Goal: Task Accomplishment & Management: Manage account settings

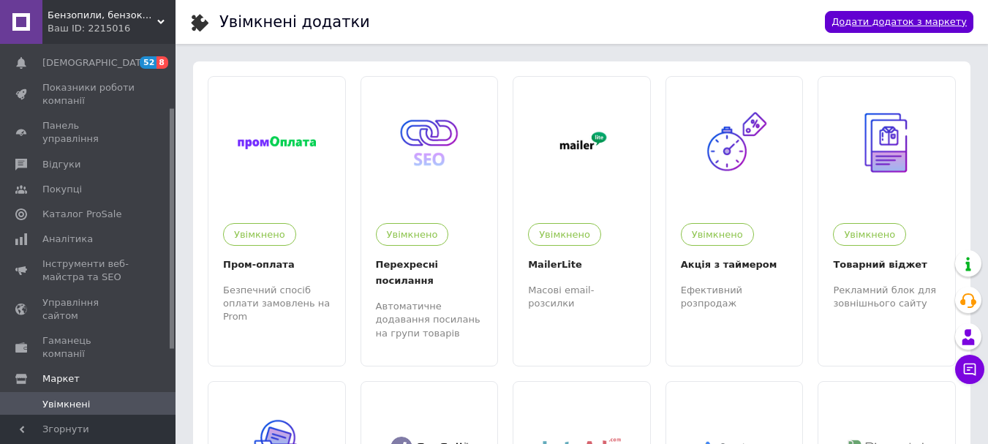
click at [908, 21] on link "Додати додаток з маркету" at bounding box center [899, 22] width 148 height 23
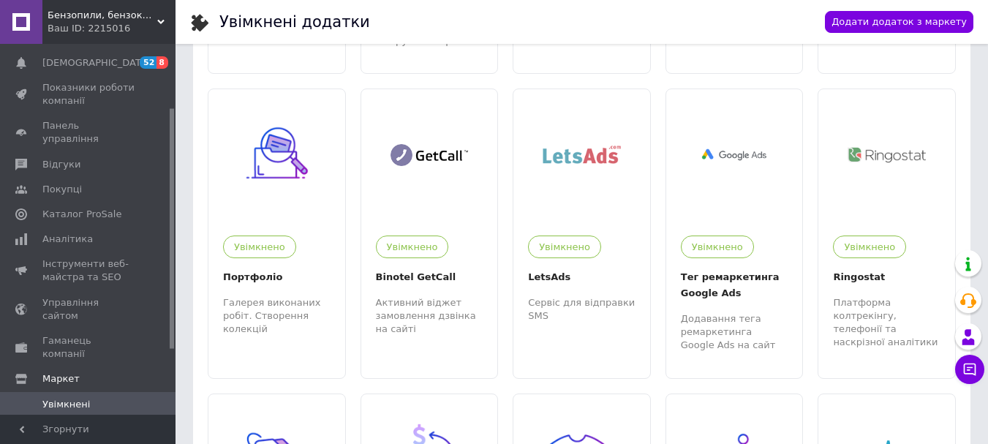
scroll to position [198, 0]
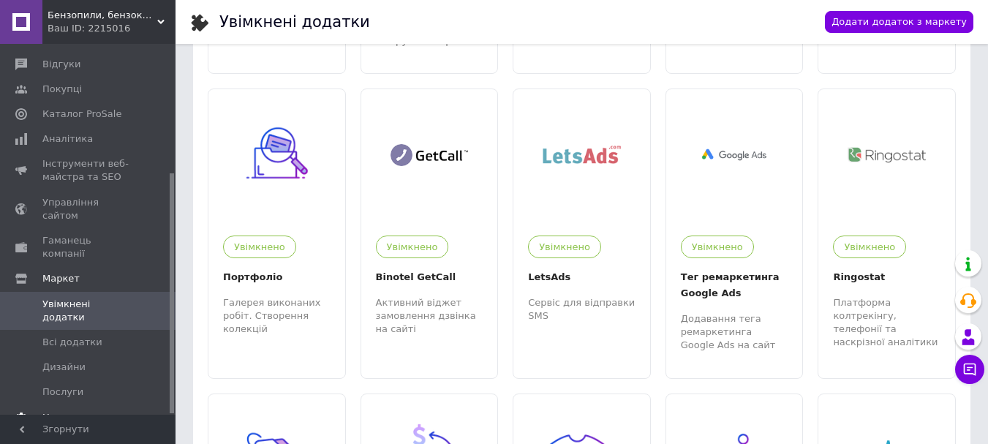
click at [83, 411] on span "Налаштування" at bounding box center [79, 417] width 75 height 13
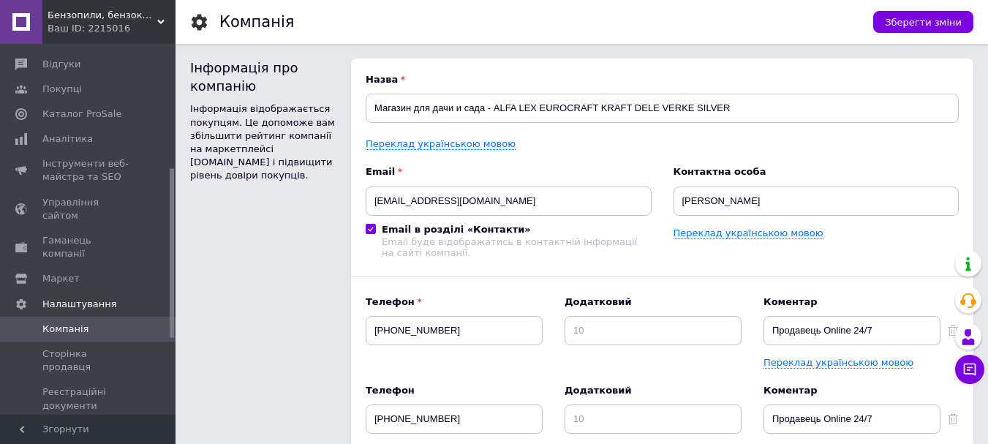
scroll to position [271, 0]
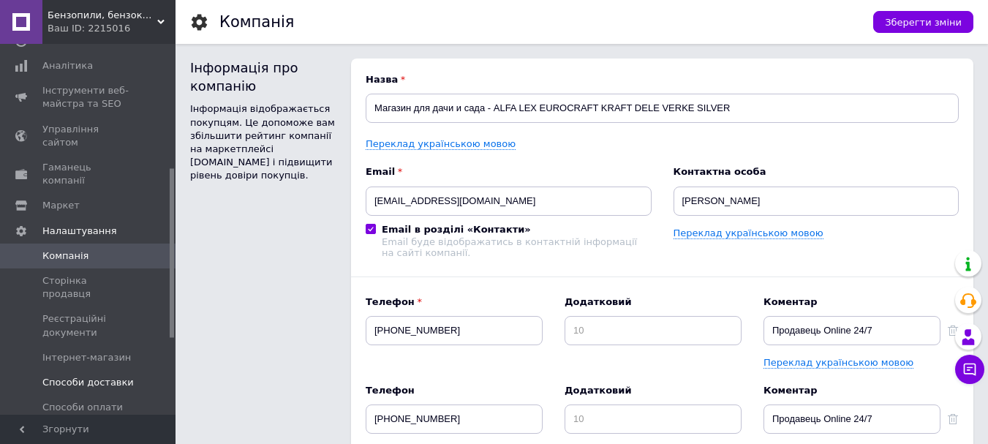
click at [108, 376] on span "Способи доставки" at bounding box center [87, 382] width 91 height 13
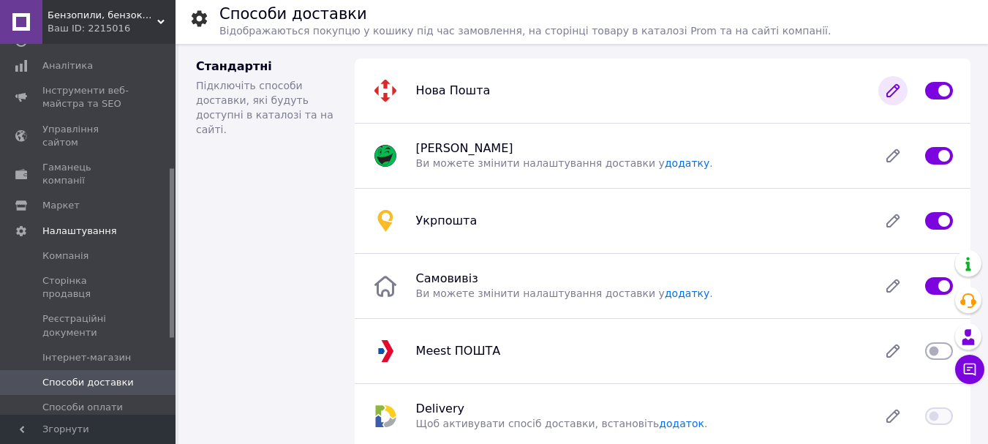
click at [895, 93] on icon at bounding box center [893, 91] width 12 height 12
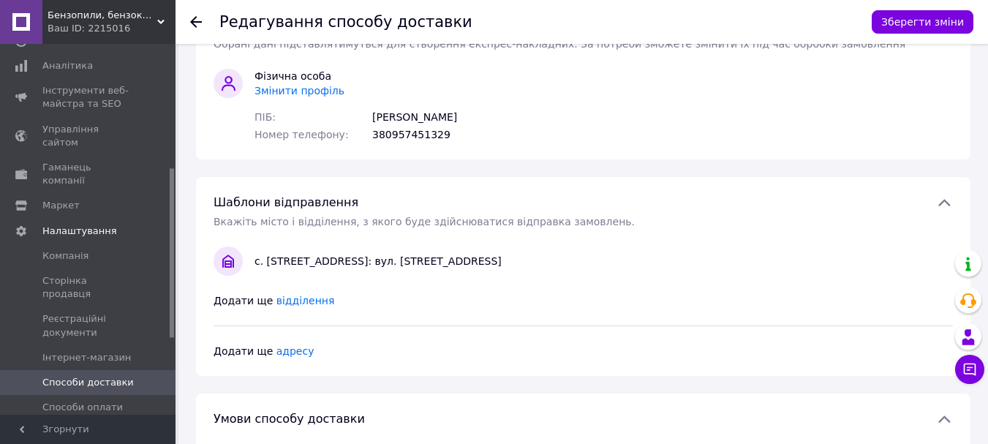
scroll to position [73, 0]
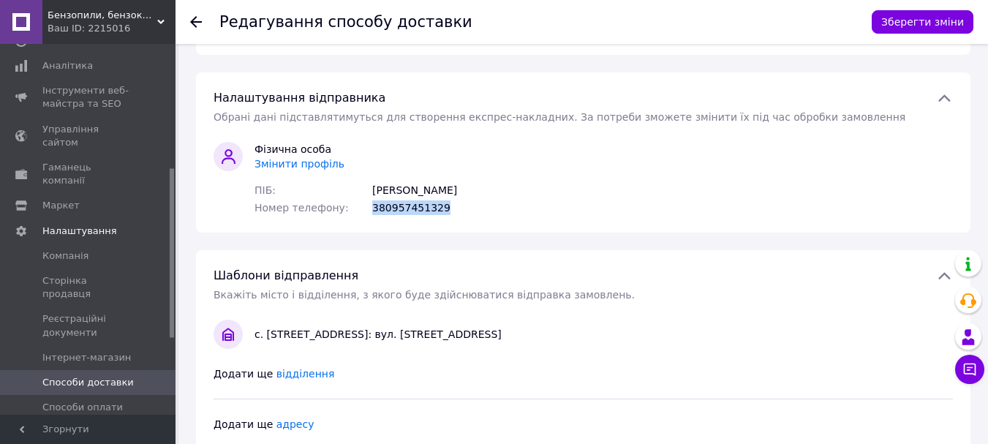
drag, startPoint x: 481, startPoint y: 214, endPoint x: 373, endPoint y: 209, distance: 108.3
click at [373, 209] on div "Номер телефону: 380957451329" at bounding box center [356, 207] width 203 height 15
copy div "380957451329"
click at [116, 22] on div "Ваш ID: 2215016" at bounding box center [112, 28] width 128 height 13
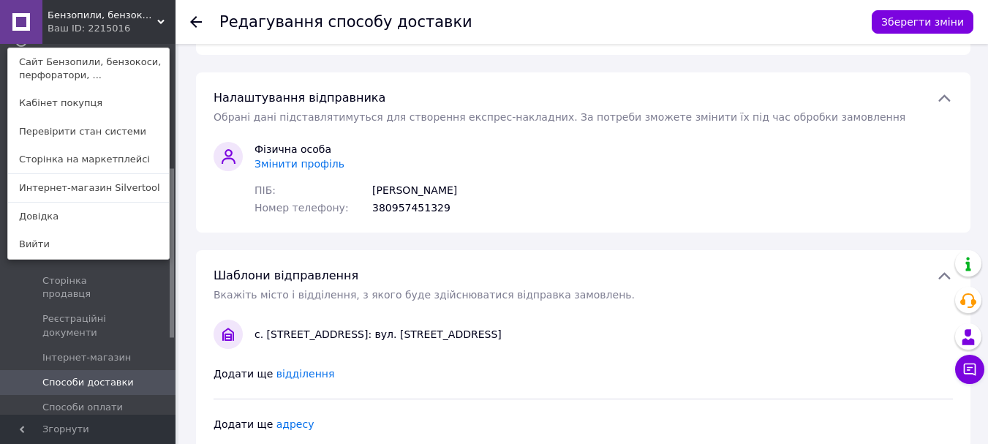
click at [457, 206] on div "Номер телефону: 380957451329" at bounding box center [356, 207] width 203 height 15
click at [72, 26] on div "Ваш ID: 2215016" at bounding box center [78, 28] width 61 height 13
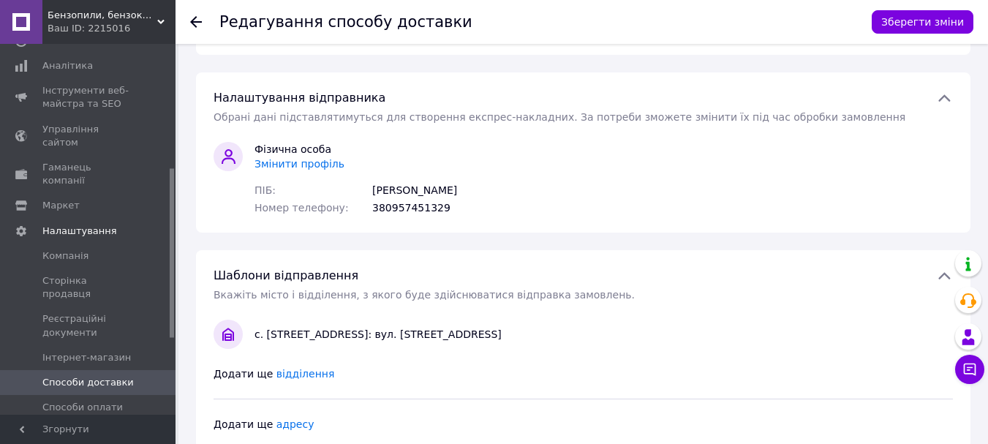
click at [327, 165] on span "Змінити профіль" at bounding box center [300, 164] width 90 height 12
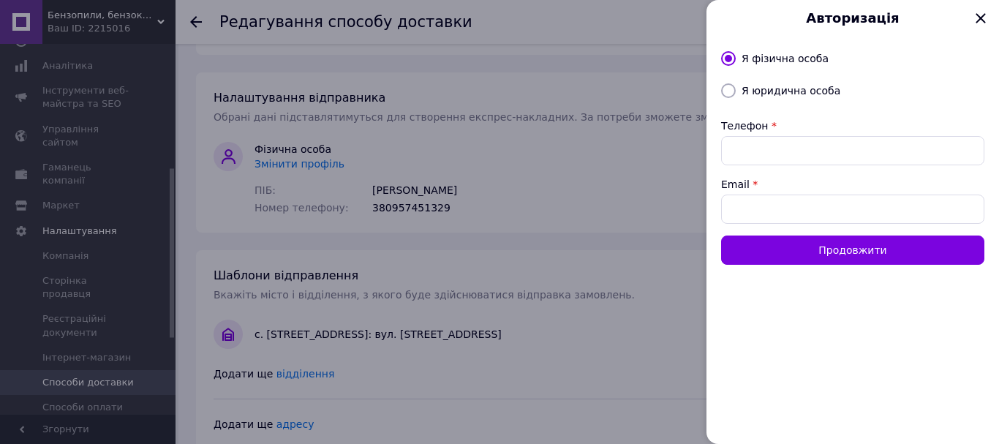
click at [975, 18] on icon at bounding box center [980, 18] width 25 height 25
